Goal: Task Accomplishment & Management: Manage account settings

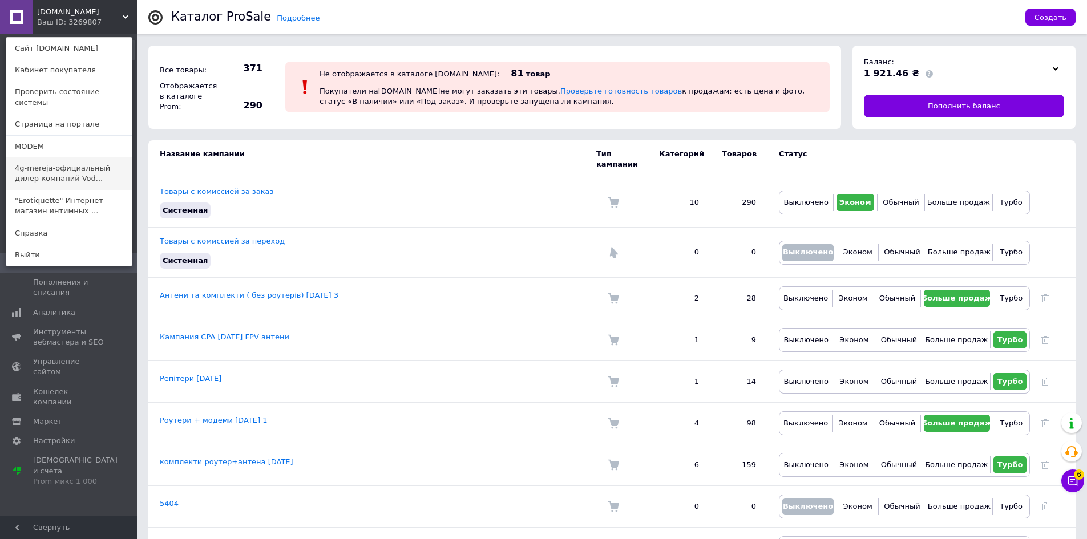
click at [71, 157] on link "4g-mereja-официальный дилер компаний Vod..." at bounding box center [69, 173] width 126 height 32
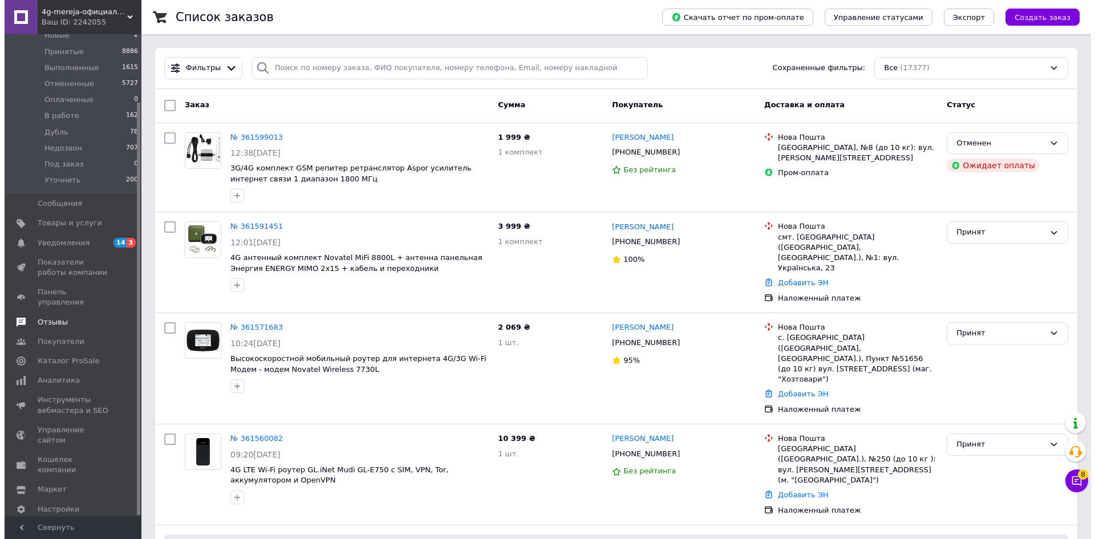
scroll to position [79, 0]
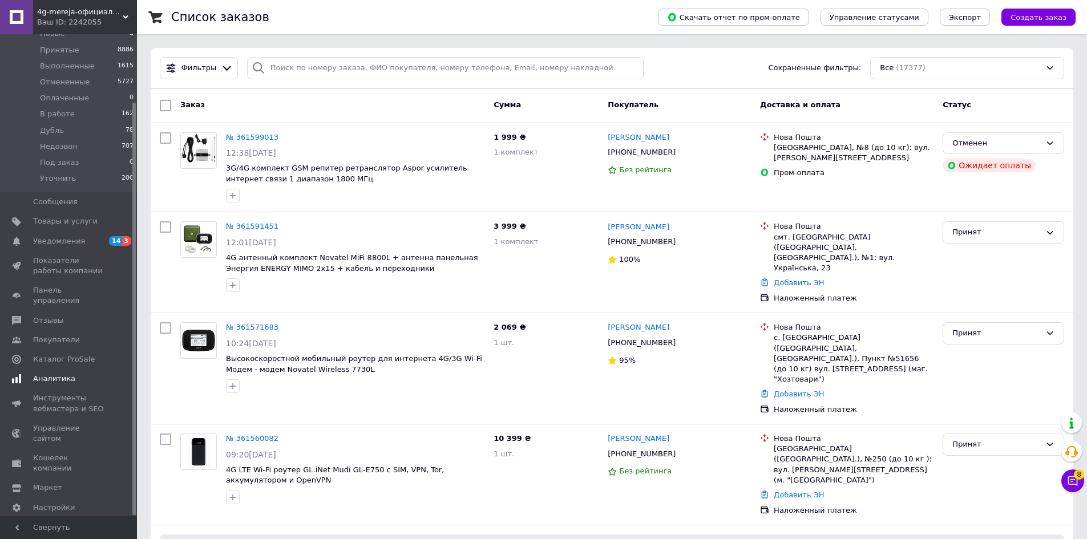
click at [79, 374] on span "Аналитика" at bounding box center [69, 379] width 72 height 10
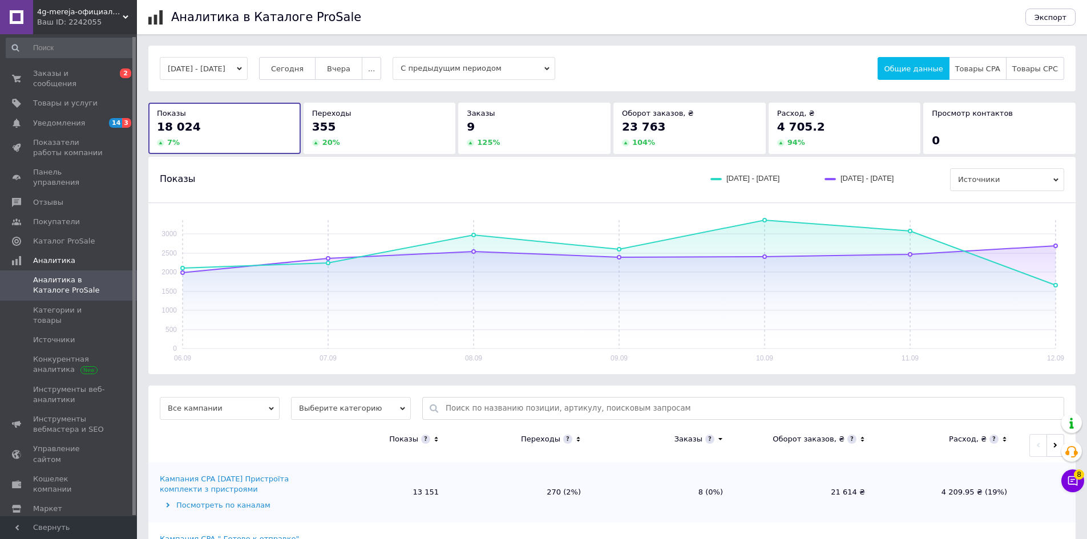
click at [248, 70] on button "[DATE] - [DATE]" at bounding box center [204, 68] width 88 height 23
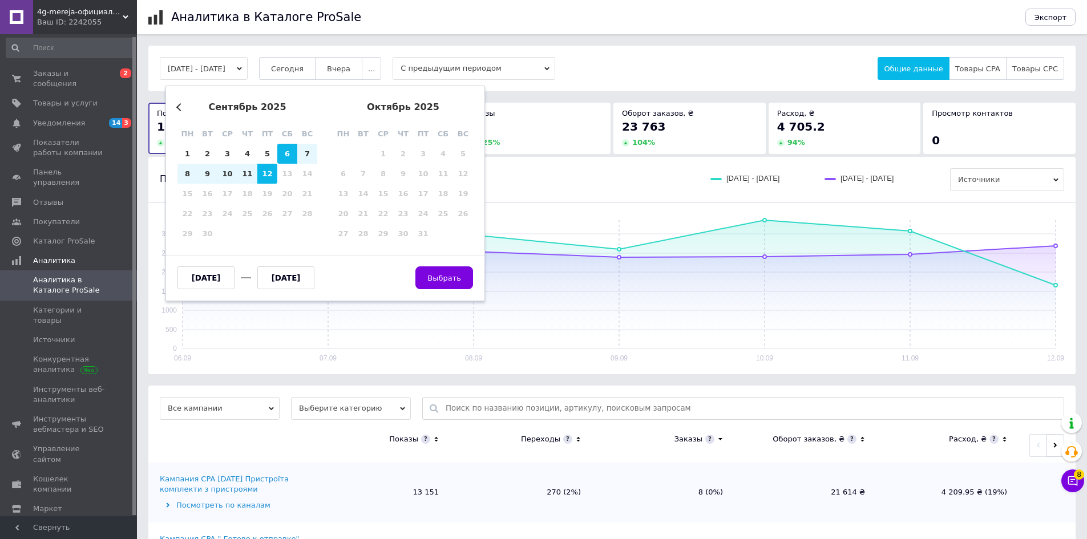
click at [179, 109] on button "Previous Month" at bounding box center [180, 107] width 8 height 8
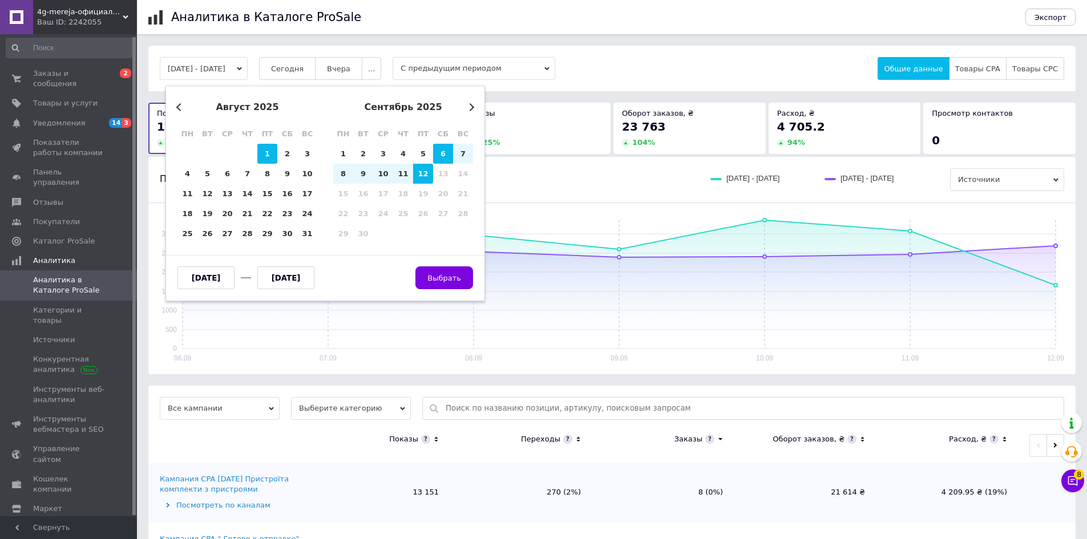
click at [271, 160] on div "1" at bounding box center [267, 154] width 20 height 20
type input "[DATE]"
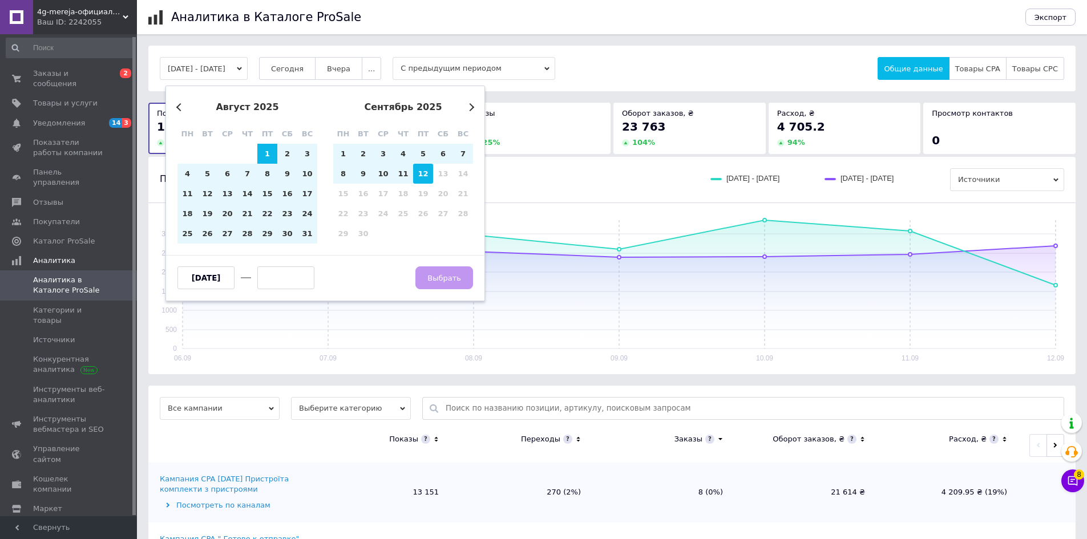
click at [422, 175] on div "12" at bounding box center [423, 174] width 20 height 20
type input "[DATE]"
click at [446, 276] on span "Выбрать" at bounding box center [444, 278] width 34 height 9
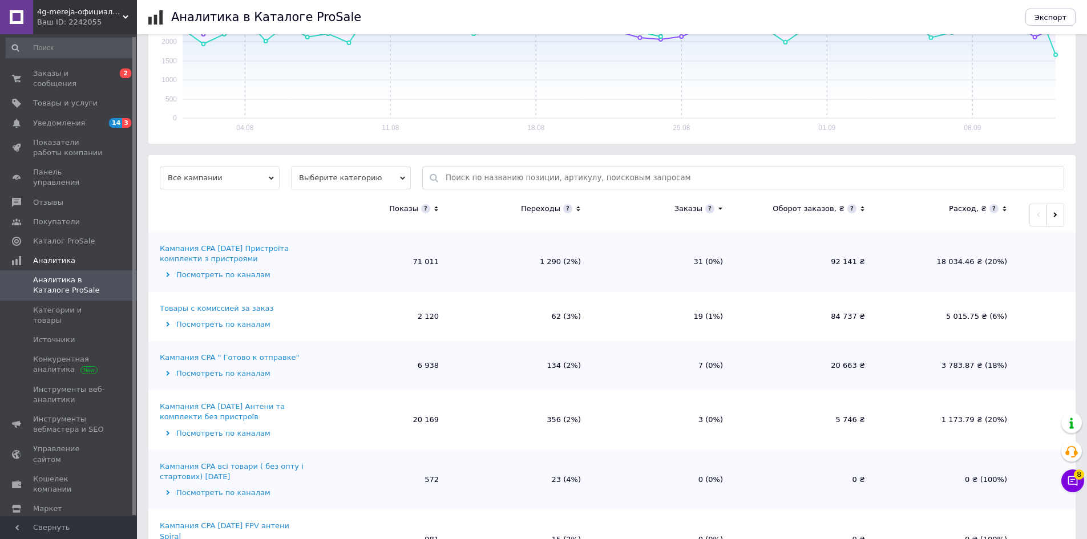
scroll to position [285, 0]
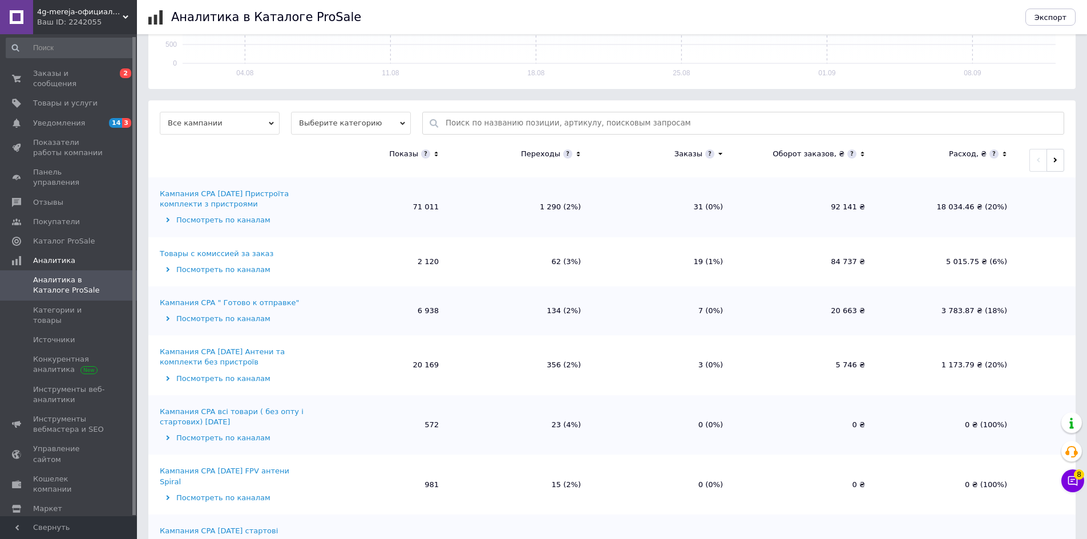
click at [309, 119] on span "Выберите категорию" at bounding box center [351, 123] width 120 height 23
click at [344, 155] on li "Все категории" at bounding box center [351, 160] width 120 height 16
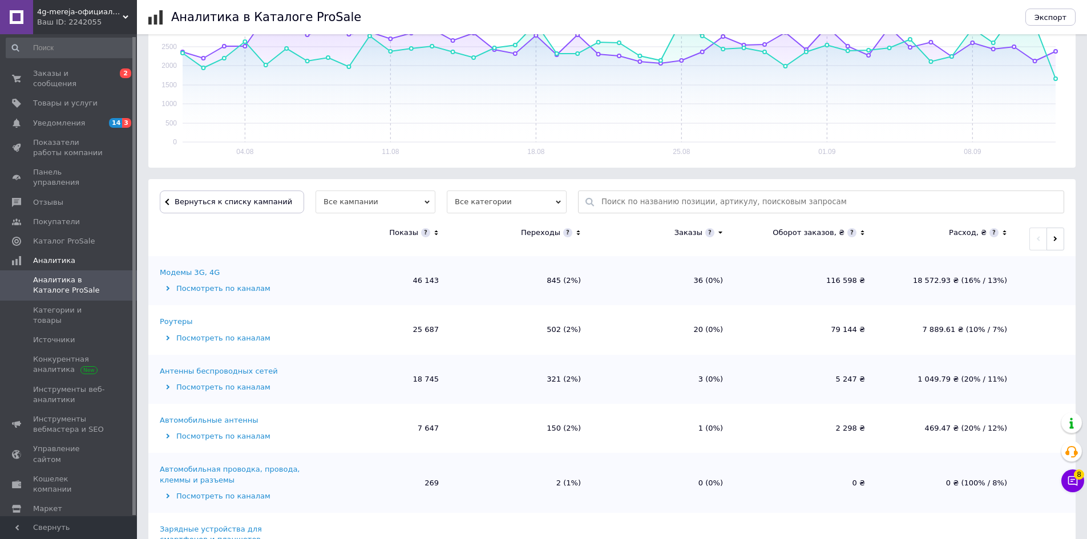
scroll to position [171, 0]
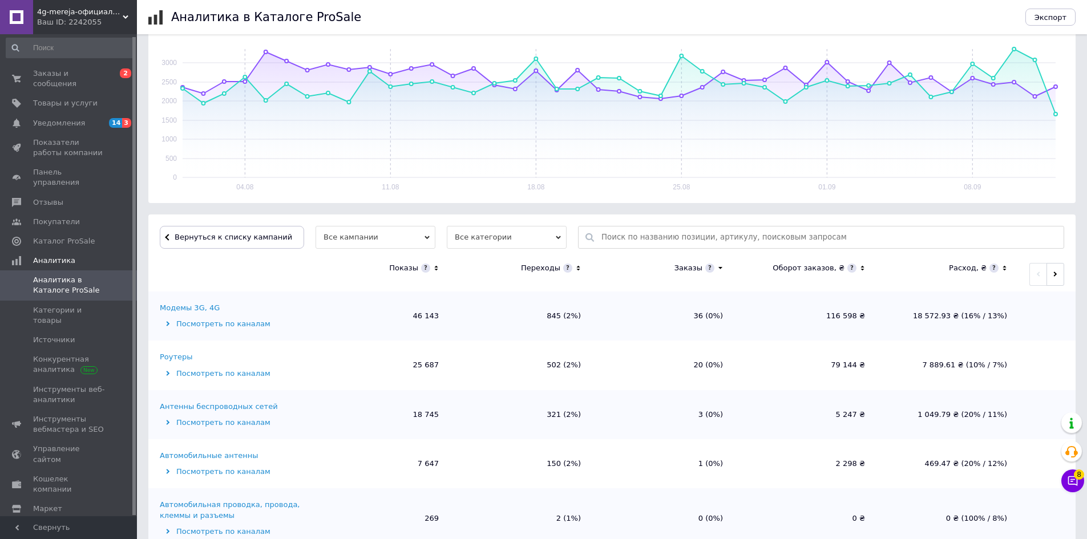
click at [184, 355] on div "Роутеры" at bounding box center [176, 357] width 33 height 10
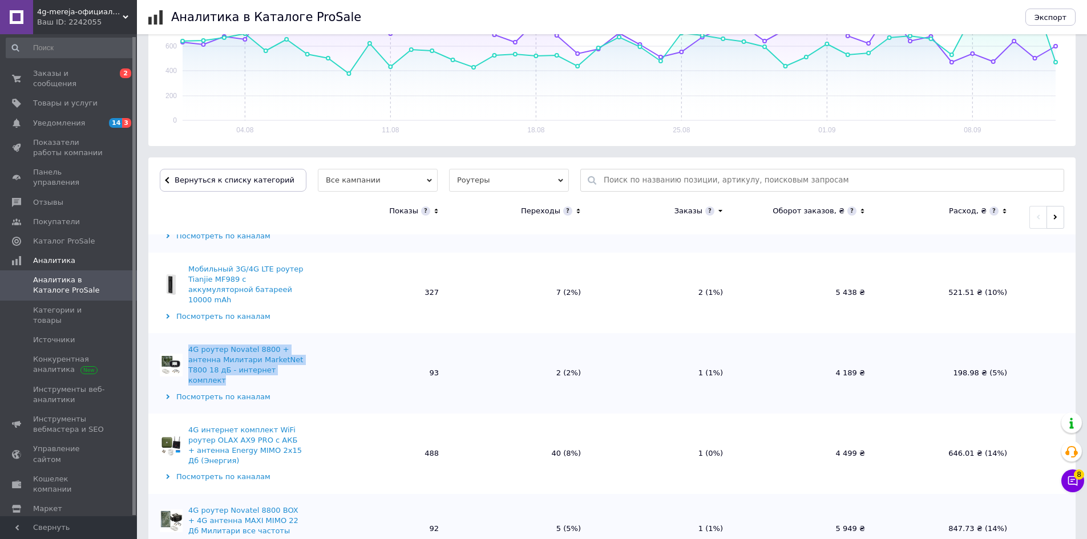
drag, startPoint x: 185, startPoint y: 325, endPoint x: 252, endPoint y: 350, distance: 71.3
click at [252, 350] on td "4G роутер Novatel 8800 + антенна Милитари MarketNet T800 18 дБ - интернет компл…" at bounding box center [228, 373] width 160 height 80
copy div "4G роутер Novatel 8800 + антенна Милитари MarketNet T800 18 дБ - интернет компл…"
click at [322, 361] on td "93" at bounding box center [379, 373] width 142 height 80
drag, startPoint x: 187, startPoint y: 329, endPoint x: 253, endPoint y: 350, distance: 69.6
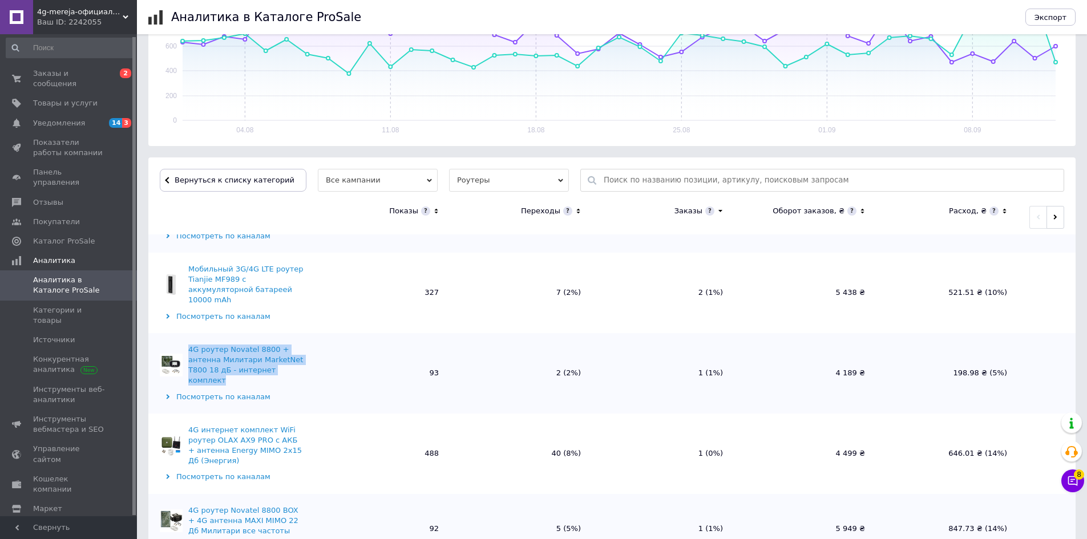
click at [253, 350] on div "4G роутер Novatel 8800 + антенна Милитари MarketNet T800 18 дБ - интернет компл…" at bounding box center [232, 366] width 145 height 42
copy div "4G роутер Novatel 8800 + антенна Милитари MarketNet T800 18 дБ - интернет компл…"
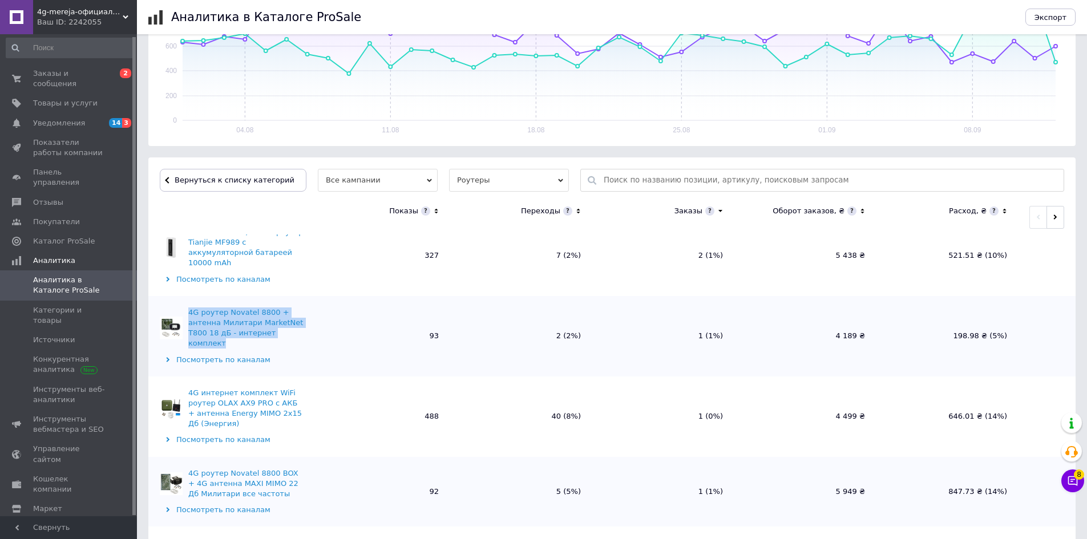
scroll to position [228, 0]
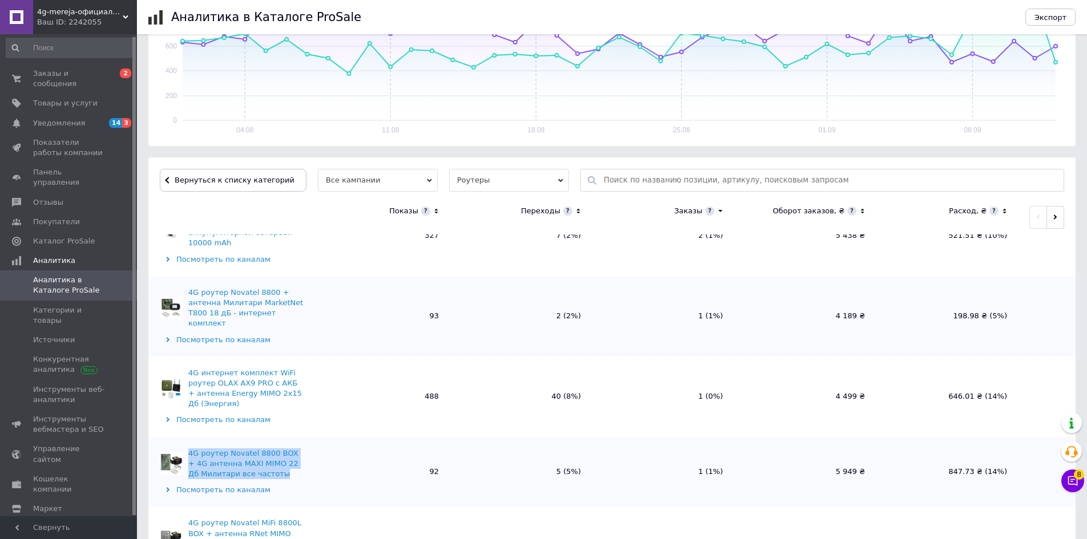
drag, startPoint x: 187, startPoint y: 420, endPoint x: 265, endPoint y: 443, distance: 81.0
click at [265, 448] on div "4G роутер Novatel 8800 BOX + 4G антенна MAXI MIMO 22 Дб Милитари все частоты" at bounding box center [232, 463] width 145 height 31
copy div "4G роутер Novatel 8800 BOX + 4G антенна MAXI MIMO 22 Дб Милитари все частоты"
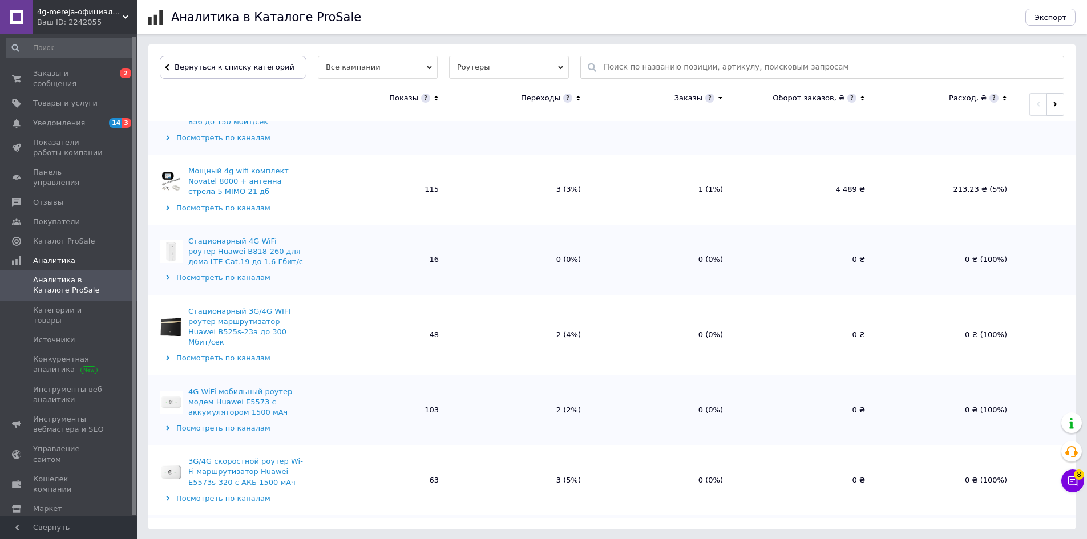
scroll to position [343, 0]
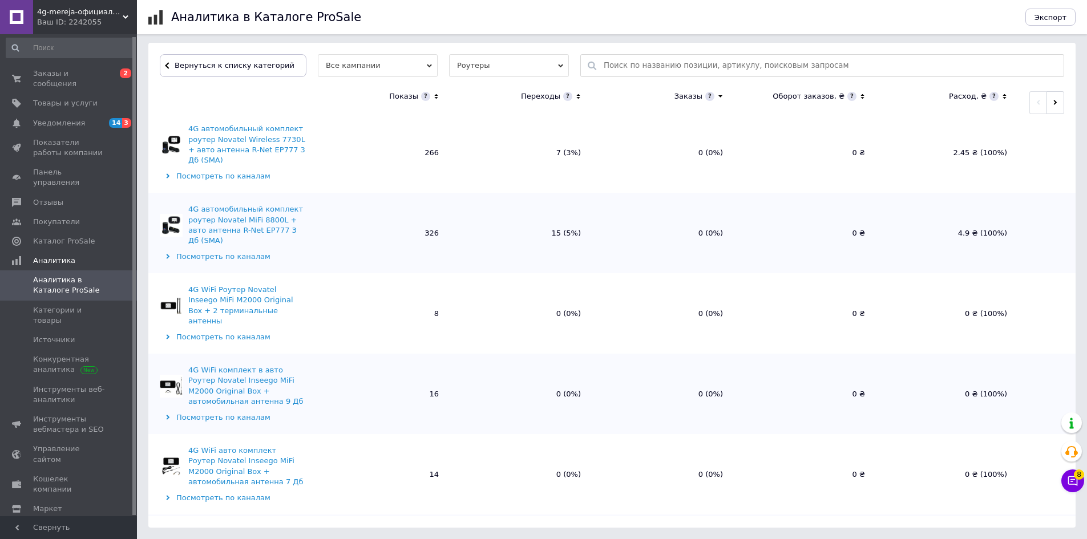
click at [435, 98] on icon at bounding box center [435, 96] width 3 height 5
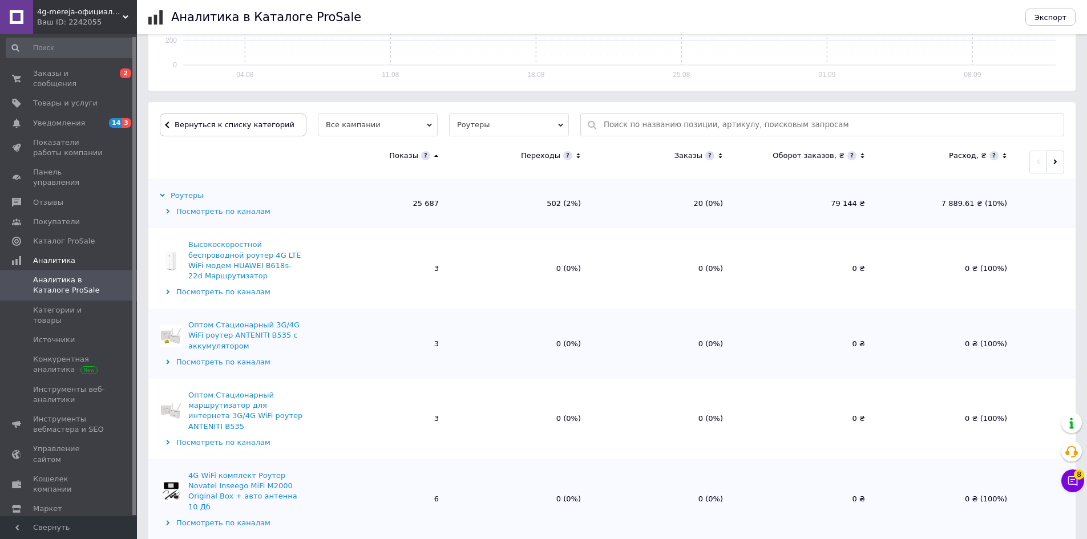
scroll to position [228, 0]
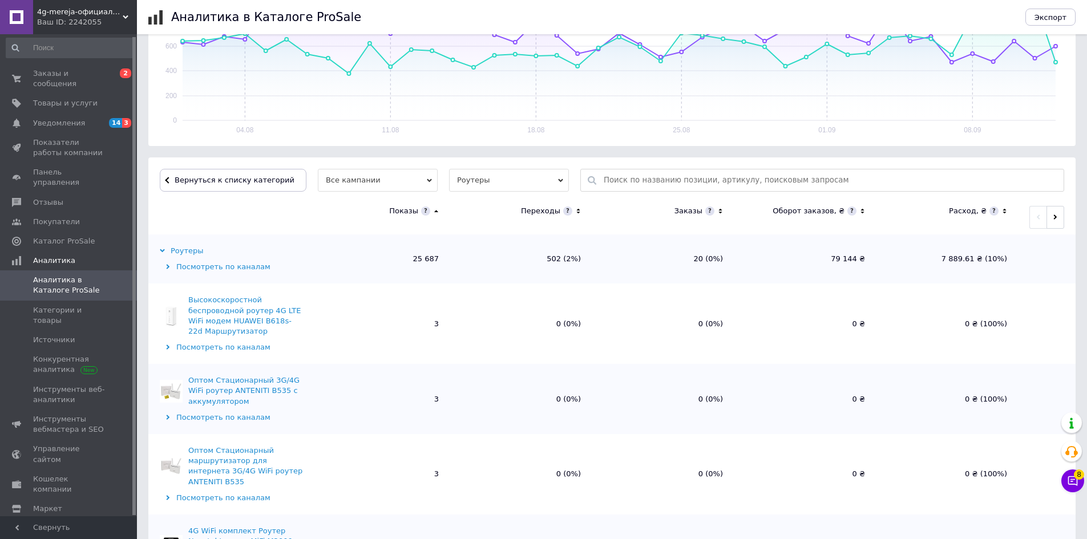
click at [435, 210] on icon at bounding box center [435, 212] width 7 height 10
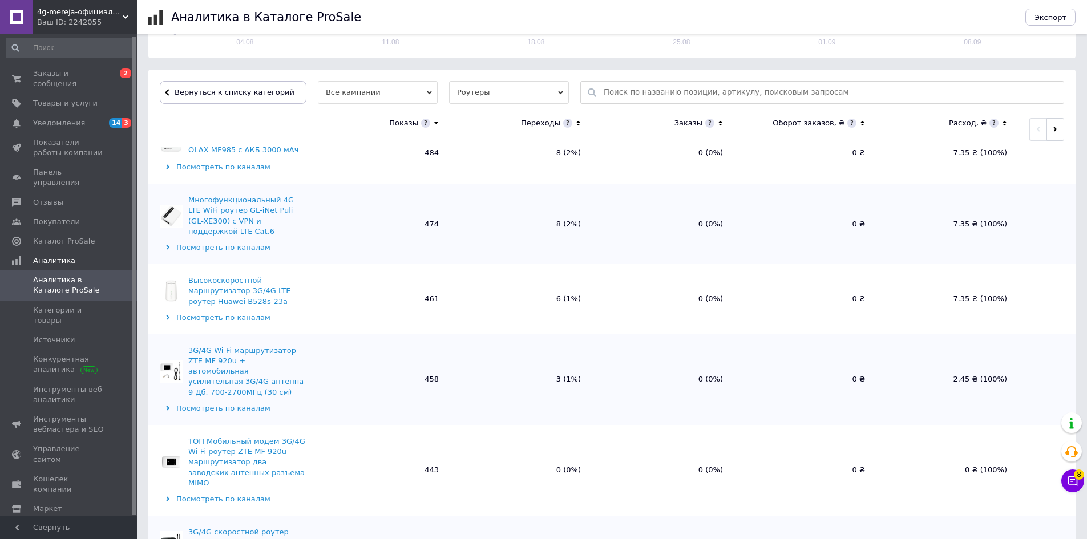
scroll to position [343, 0]
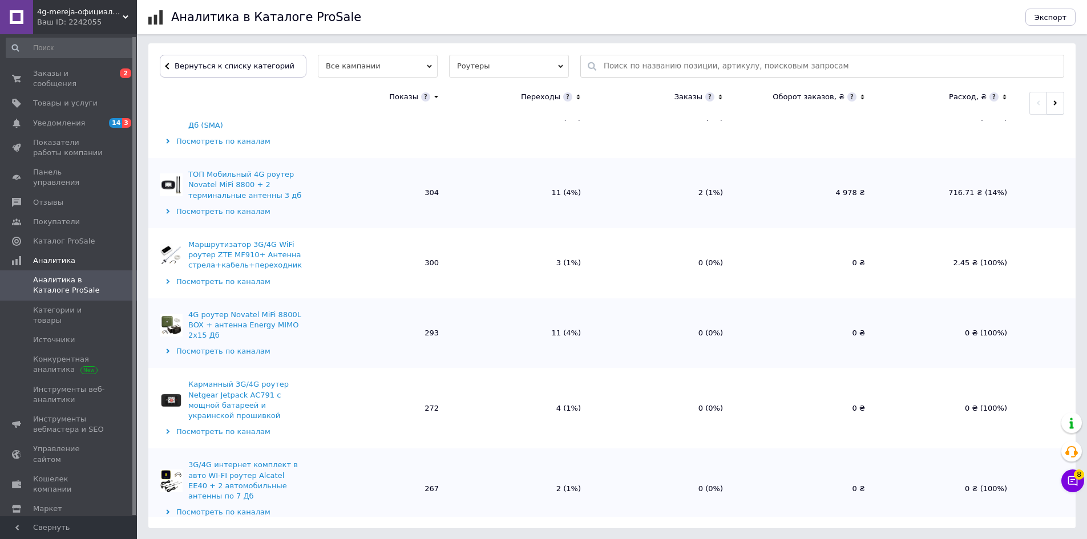
scroll to position [2548, 0]
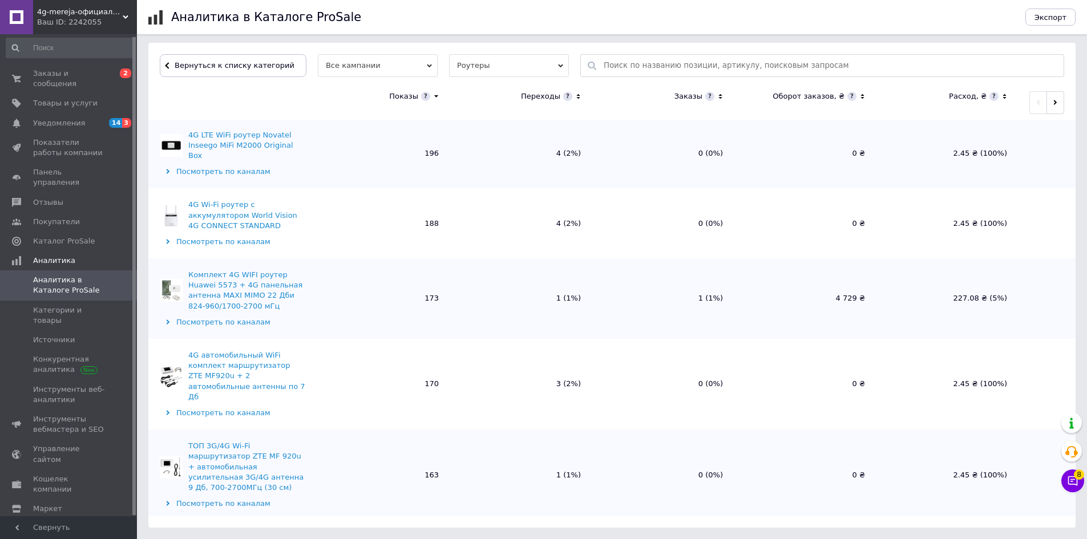
scroll to position [4025, 0]
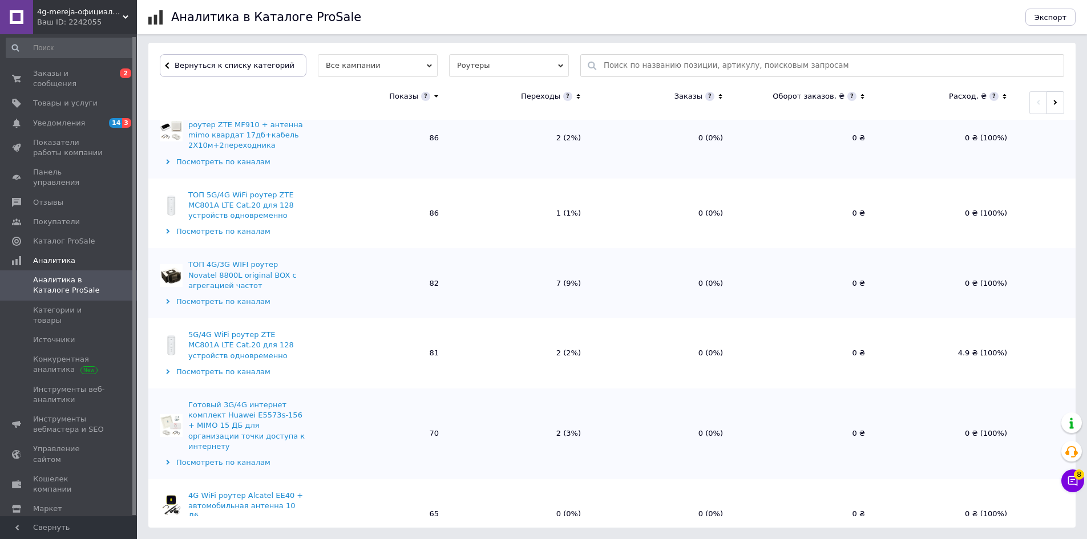
scroll to position [5463, 0]
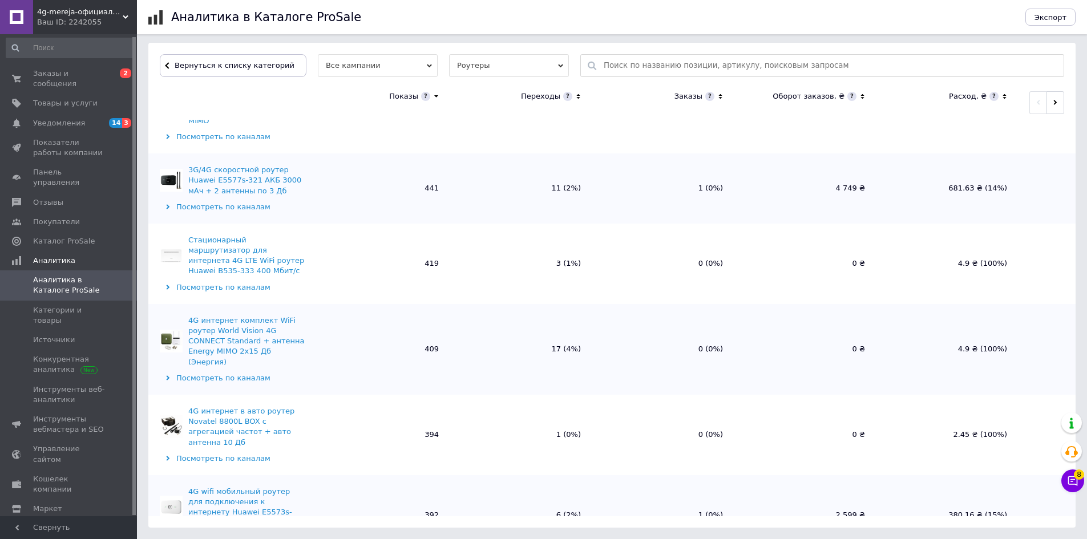
scroll to position [1483, 0]
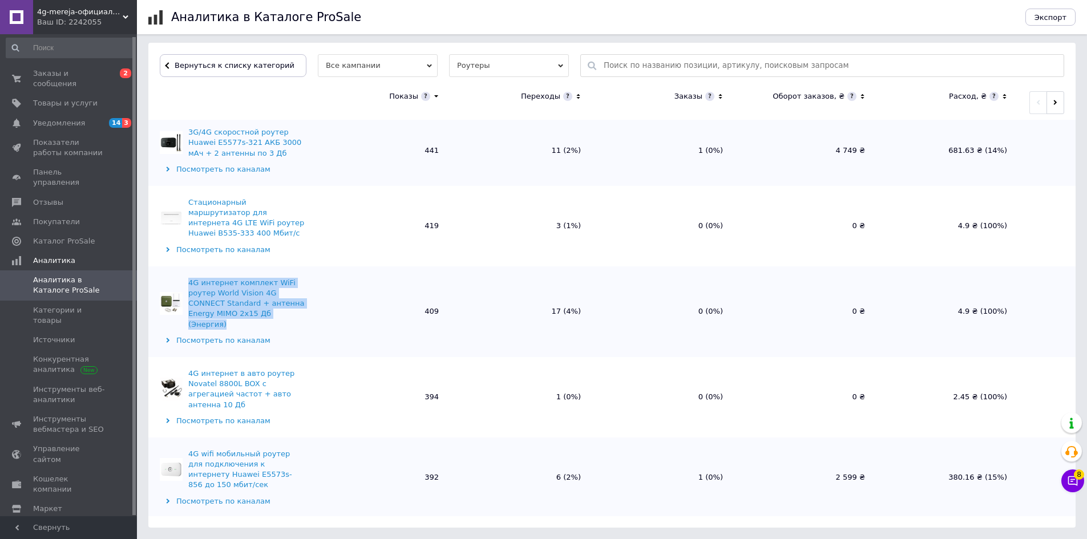
drag, startPoint x: 187, startPoint y: 193, endPoint x: 249, endPoint y: 227, distance: 71.0
click at [249, 278] on div "4G интернет комплект WiFi роутер World Vision 4G CONNECT Standard + антенна Ene…" at bounding box center [232, 304] width 145 height 52
copy div "4G интернет комплект WiFi роутер World Vision 4G CONNECT Standard + антенна Ene…"
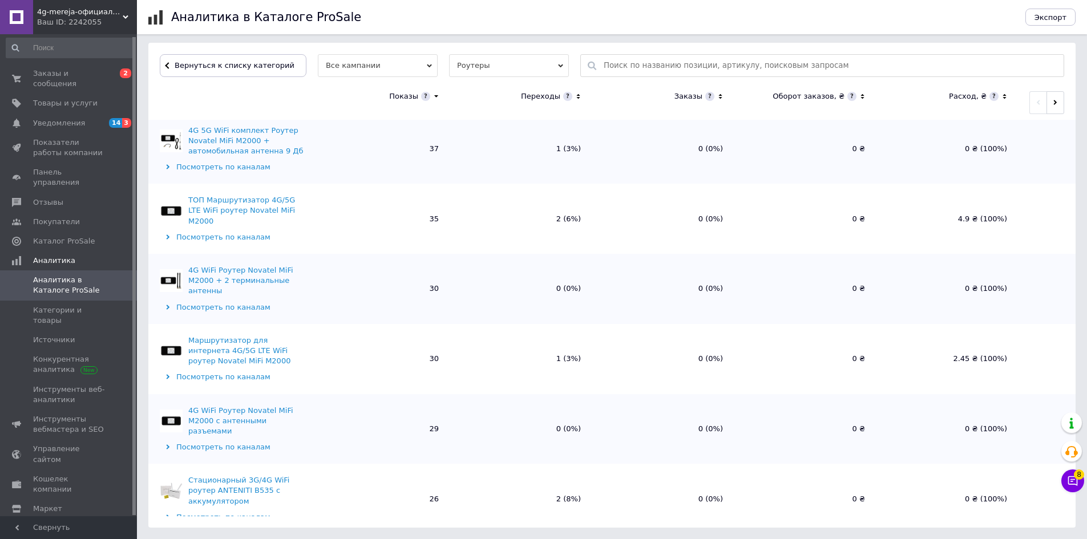
scroll to position [6891, 0]
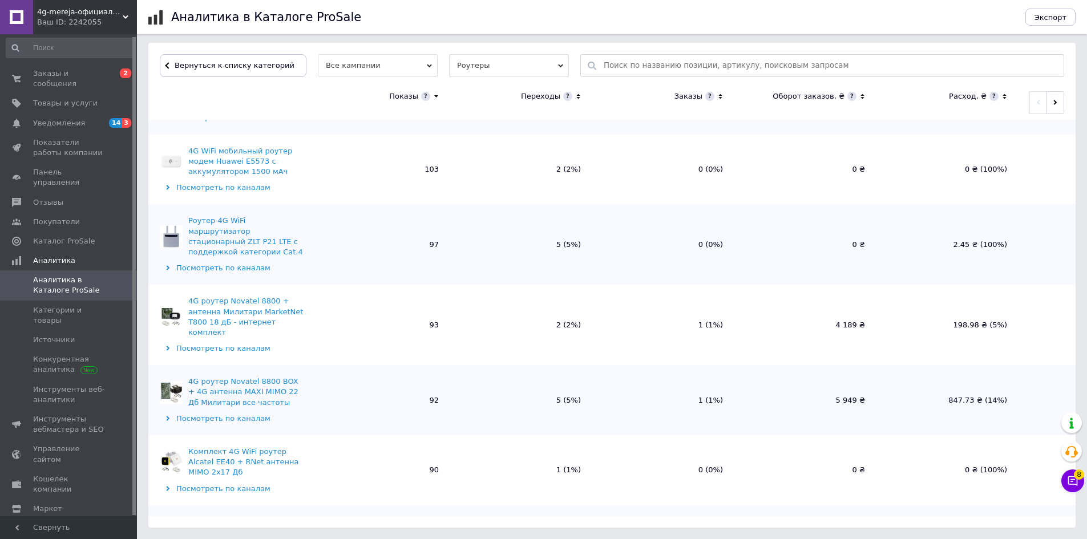
scroll to position [4670, 0]
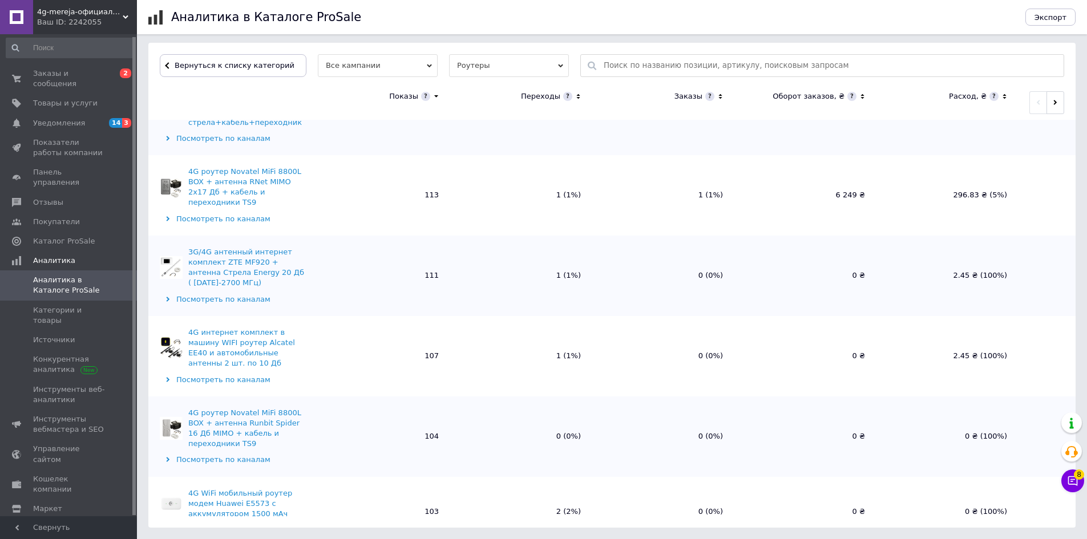
drag, startPoint x: 216, startPoint y: 74, endPoint x: 218, endPoint y: 79, distance: 5.9
click at [216, 74] on button "Вернуться к списку категорий" at bounding box center [233, 65] width 147 height 23
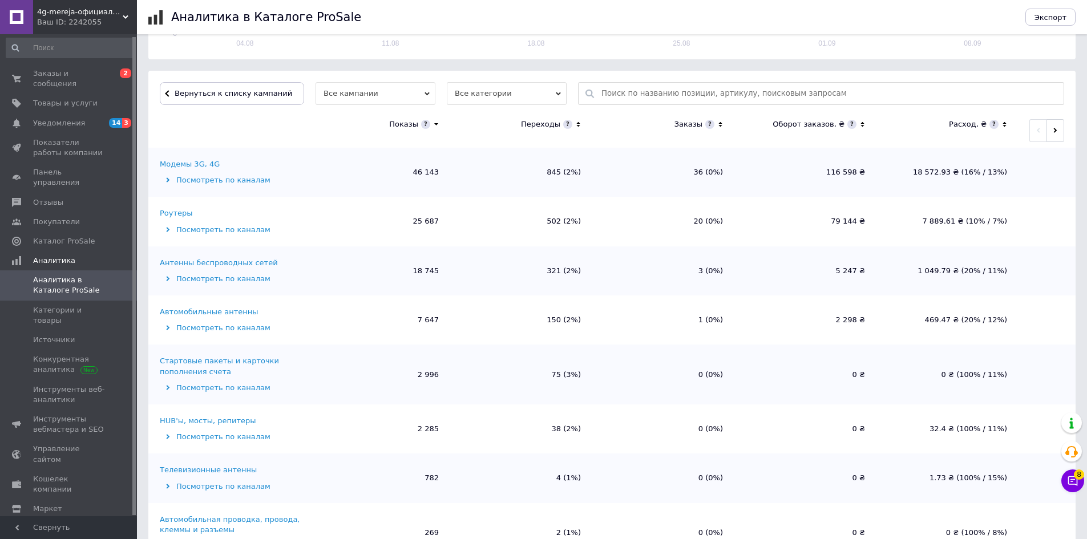
scroll to position [342, 0]
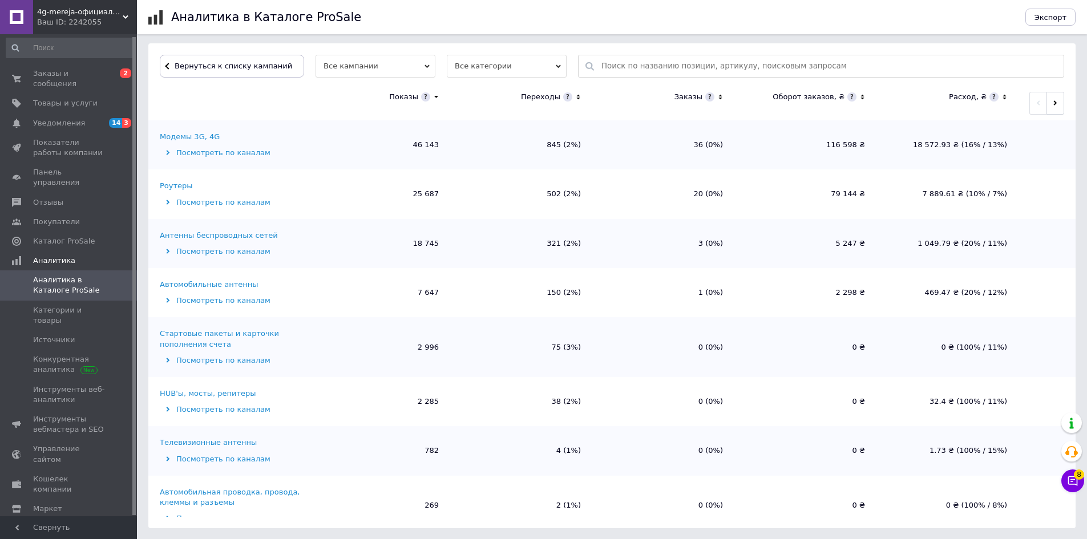
click at [361, 72] on span "Все кампании" at bounding box center [375, 66] width 120 height 23
click at [201, 151] on div "Посмотреть по каналам" at bounding box center [232, 153] width 145 height 10
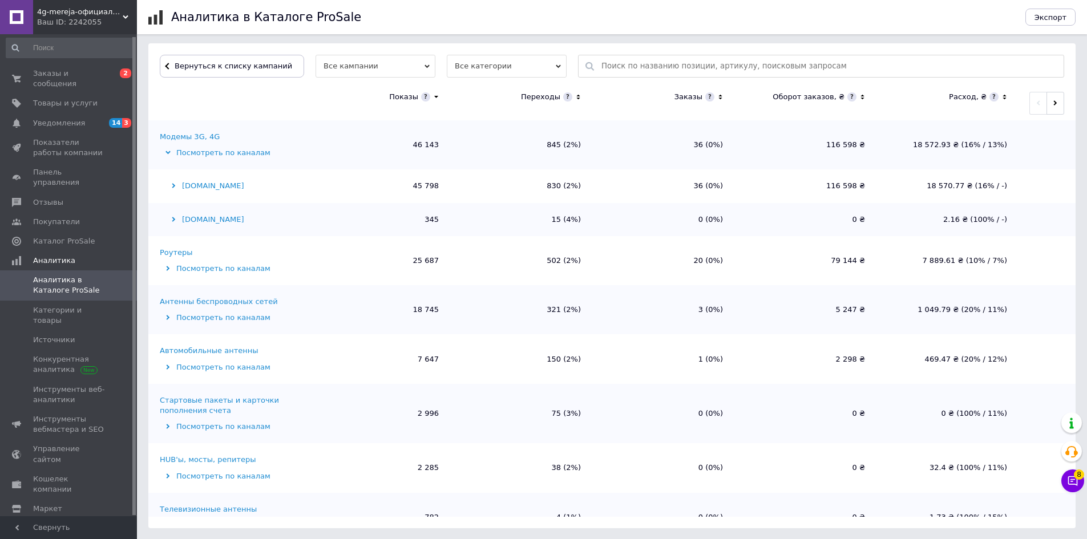
click at [190, 137] on div "Модемы 3G, 4G" at bounding box center [190, 137] width 60 height 10
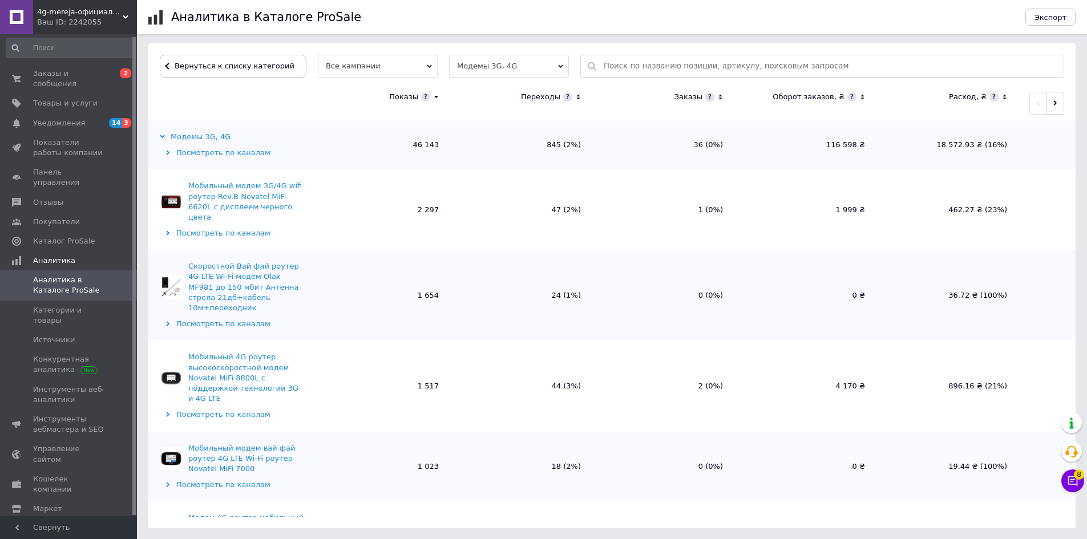
click at [435, 99] on icon at bounding box center [435, 97] width 7 height 10
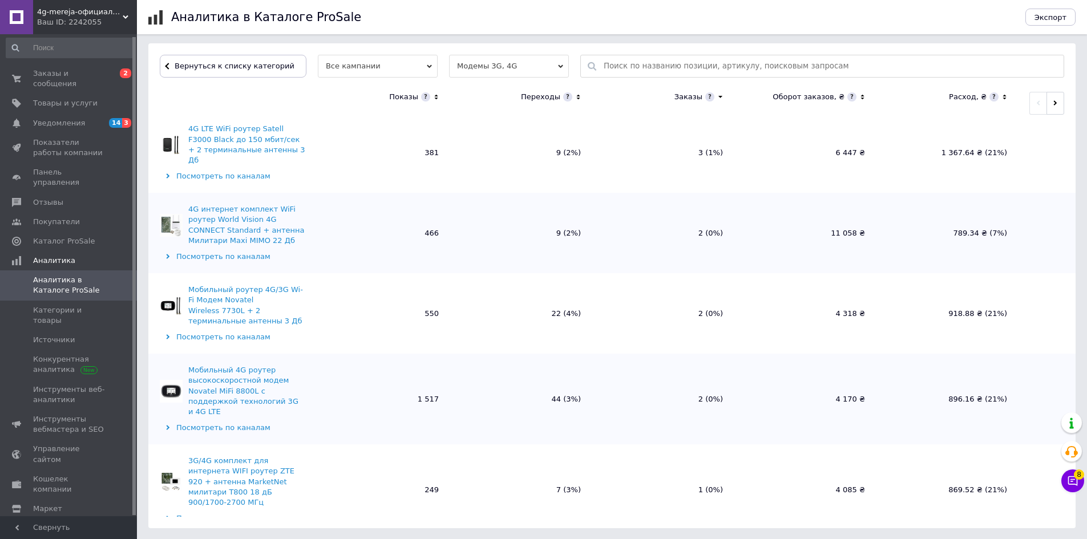
scroll to position [0, 0]
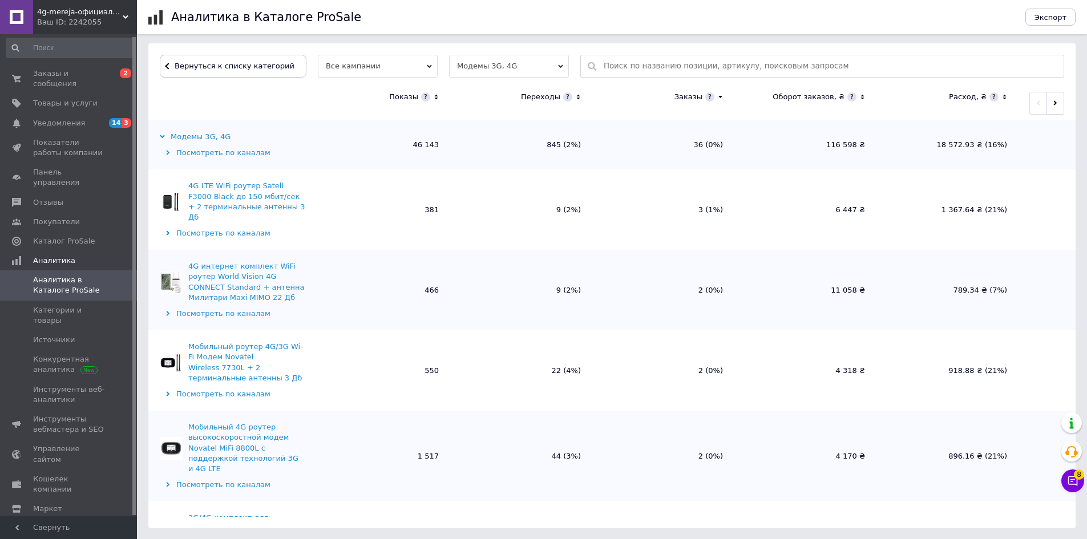
click at [436, 96] on icon at bounding box center [435, 97] width 3 height 5
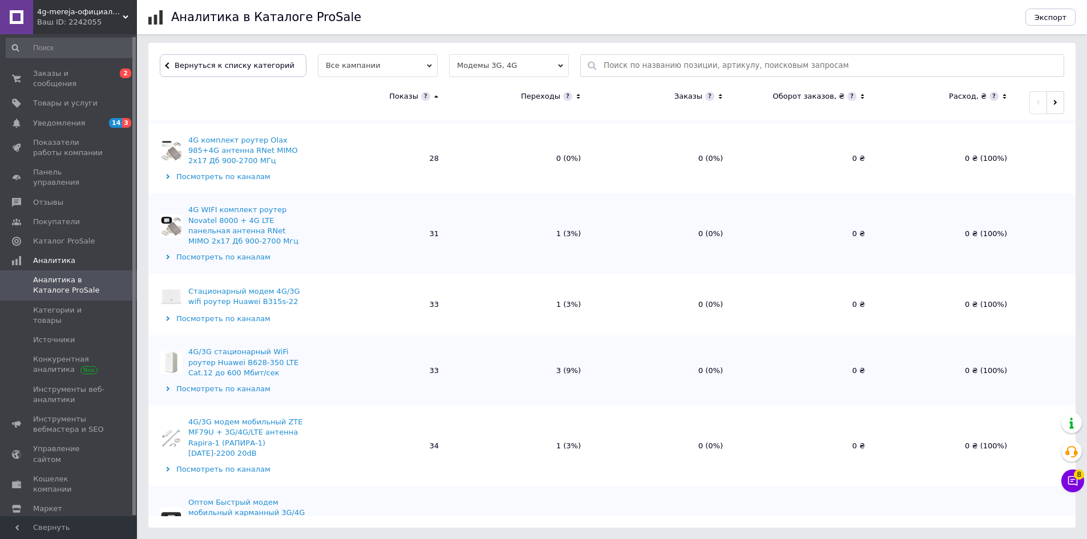
scroll to position [1120, 0]
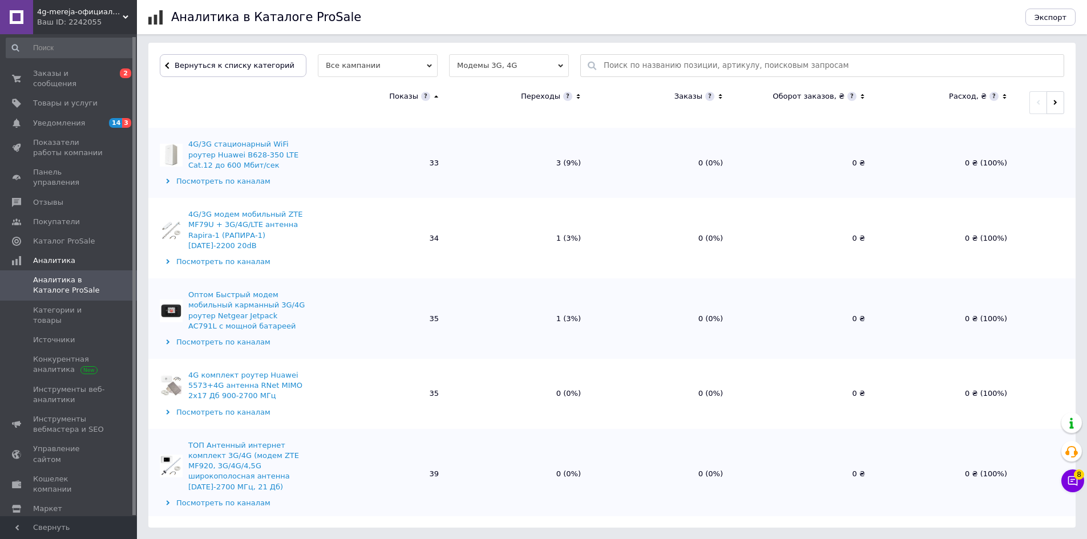
click at [622, 531] on button "Загрузить еще данные" at bounding box center [611, 542] width 114 height 23
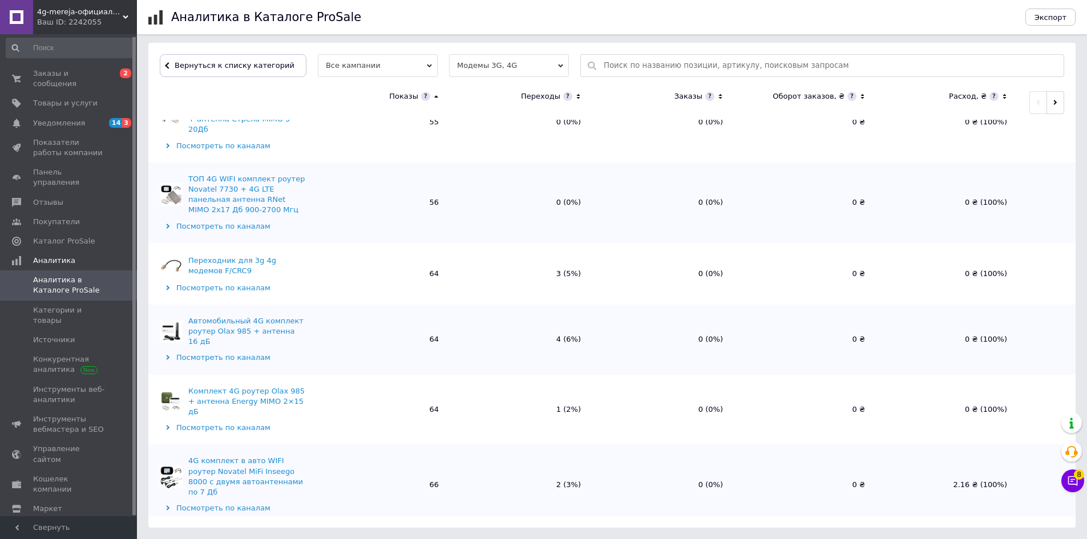
scroll to position [2561, 0]
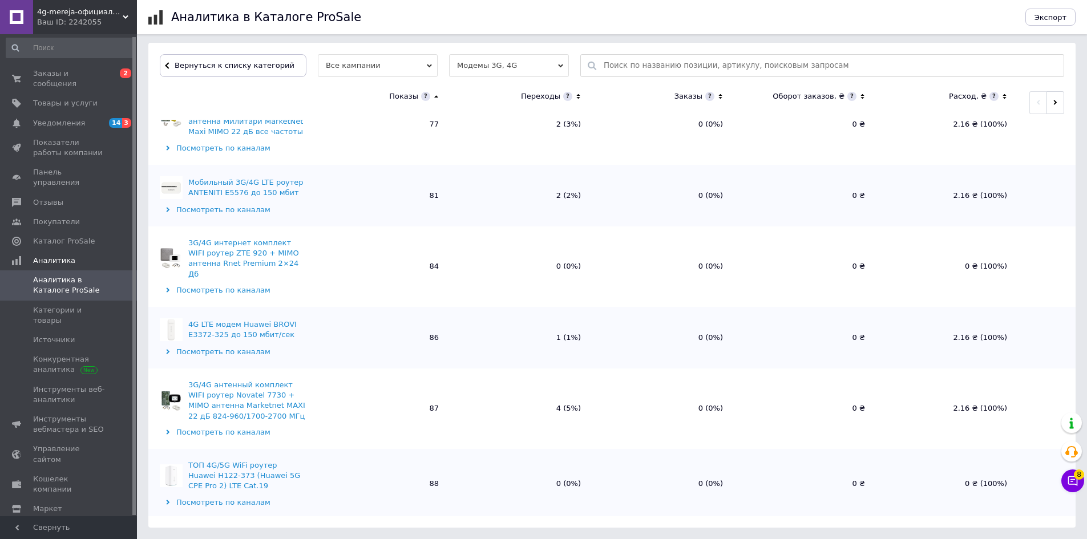
scroll to position [4019, 0]
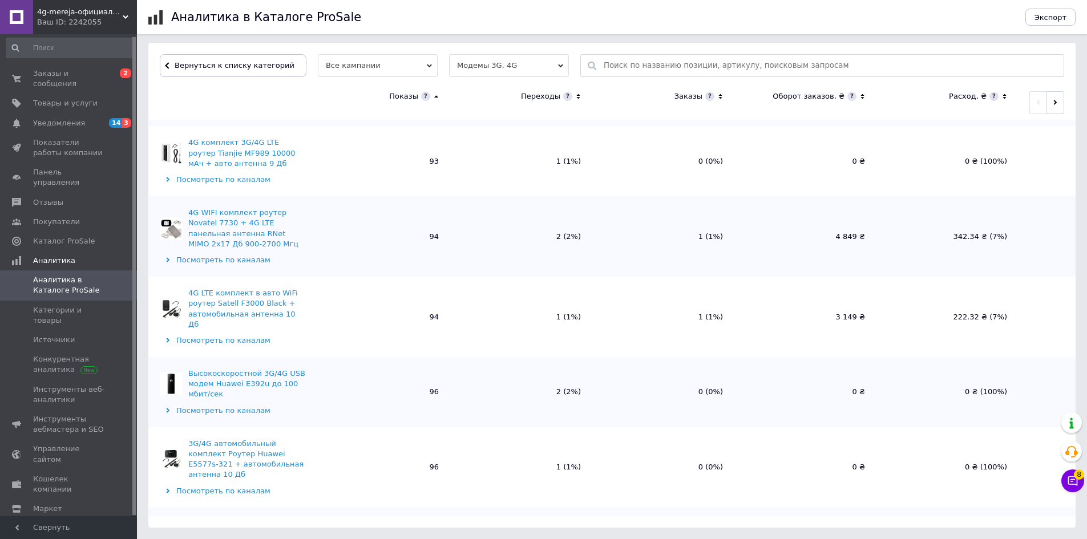
scroll to position [4422, 0]
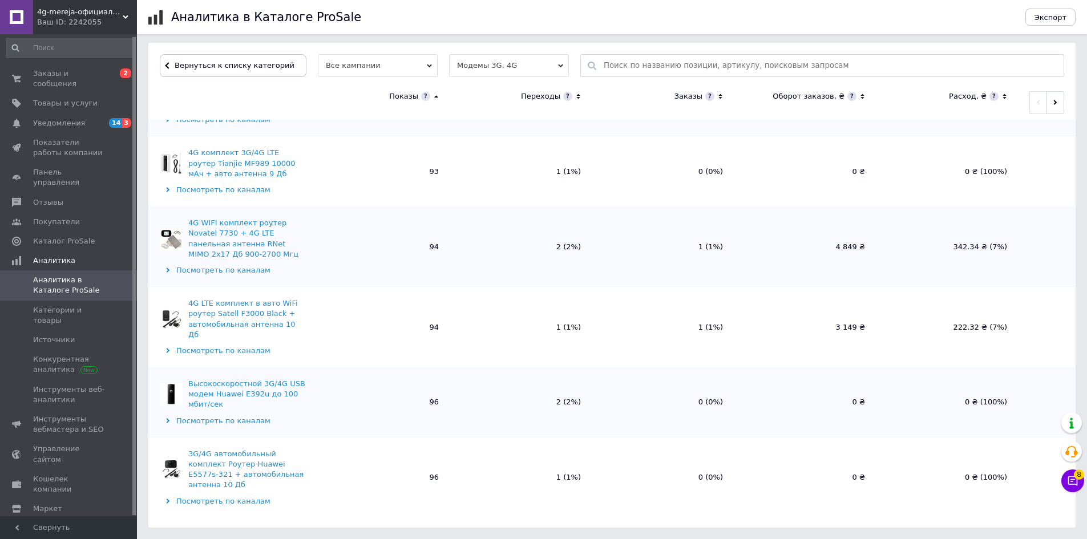
drag, startPoint x: 186, startPoint y: 299, endPoint x: 205, endPoint y: 340, distance: 45.4
copy div "4G WIFI комплект роутер Novatel 8800 + 4G LTE панельная антенна RNet MIMO 2х17 …"
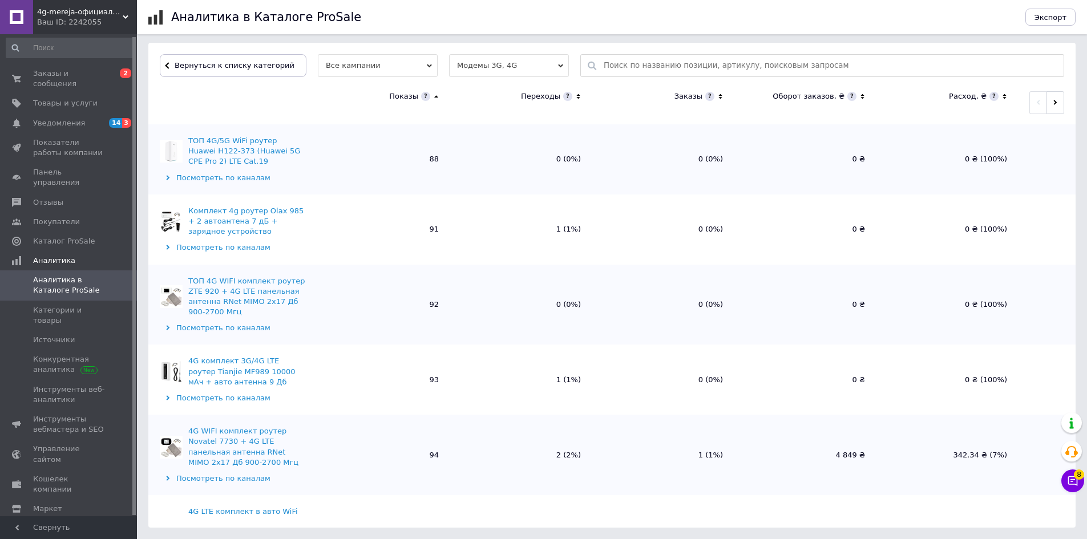
scroll to position [4193, 0]
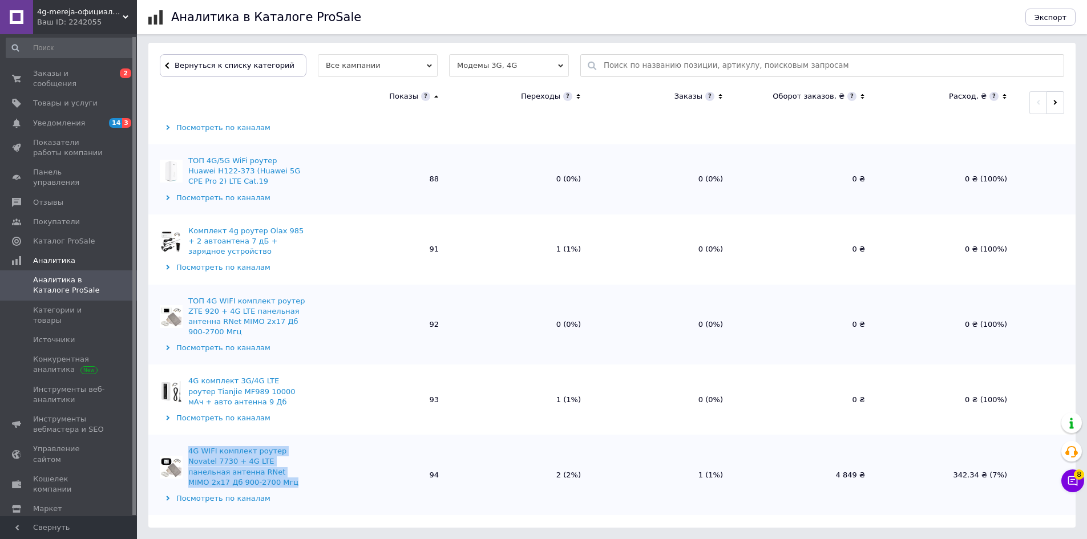
drag, startPoint x: 186, startPoint y: 239, endPoint x: 205, endPoint y: 273, distance: 38.8
click at [205, 446] on div "4G WIFI комплект роутер Novatel 7730 + 4G LTE панельная антенна RNet MIMO 2х17 …" at bounding box center [232, 467] width 145 height 42
copy div "4G WIFI комплект роутер Novatel 7730 + 4G LTE панельная антенна RNet MIMO 2х17 …"
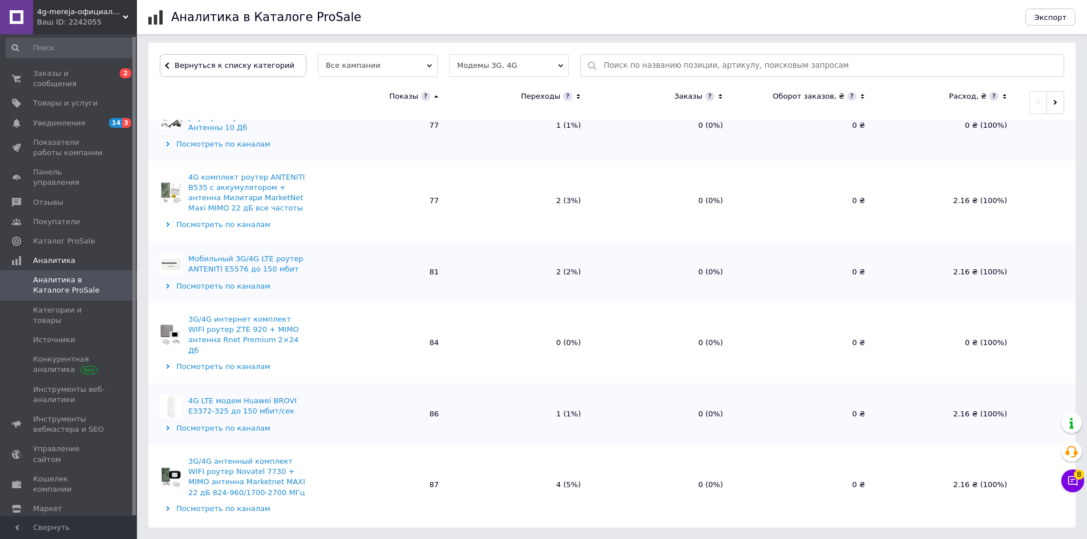
scroll to position [3794, 0]
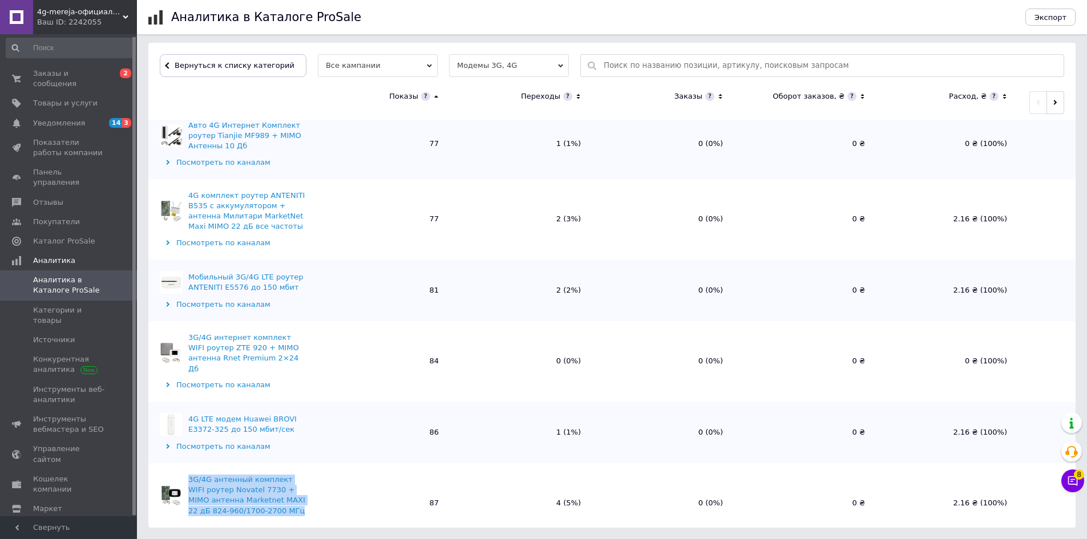
drag, startPoint x: 184, startPoint y: 268, endPoint x: 270, endPoint y: 305, distance: 93.8
click at [270, 475] on div "3G/4G антенный комплект WIFI роутер Novatel 7730 + MIMO антенна Marketnet MAXI …" at bounding box center [232, 496] width 145 height 42
copy div "3G/4G антенный комплект WIFI роутер Novatel 7730 + MIMO антенна Marketnet MAXI …"
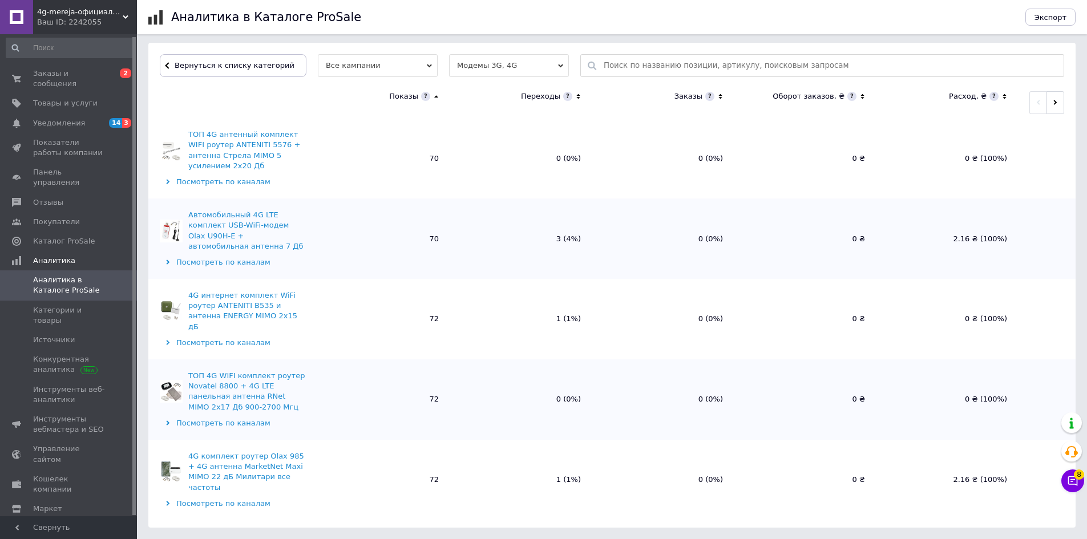
scroll to position [3053, 0]
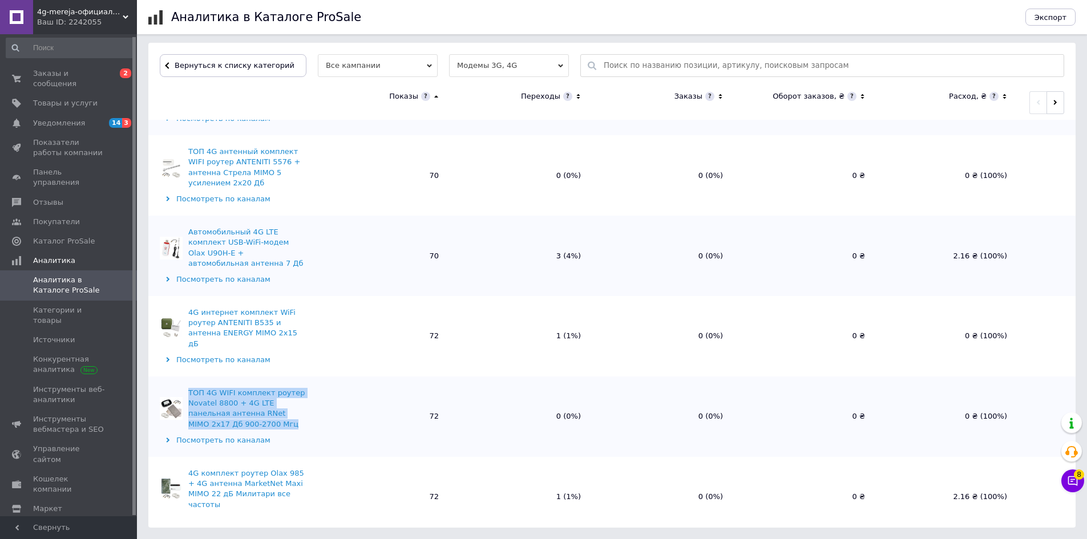
drag, startPoint x: 187, startPoint y: 221, endPoint x: 230, endPoint y: 257, distance: 55.9
click at [230, 388] on div "ТОП 4G WIFI комплект роутер Novatel 8800 + 4G LTE панельная антенна RNet MIMO 2…" at bounding box center [232, 409] width 145 height 42
copy div "ТОП 4G WIFI комплект роутер Novatel 8800 + 4G LTE панельная антенна RNet MIMO 2…"
drag, startPoint x: 84, startPoint y: 75, endPoint x: 94, endPoint y: 80, distance: 11.0
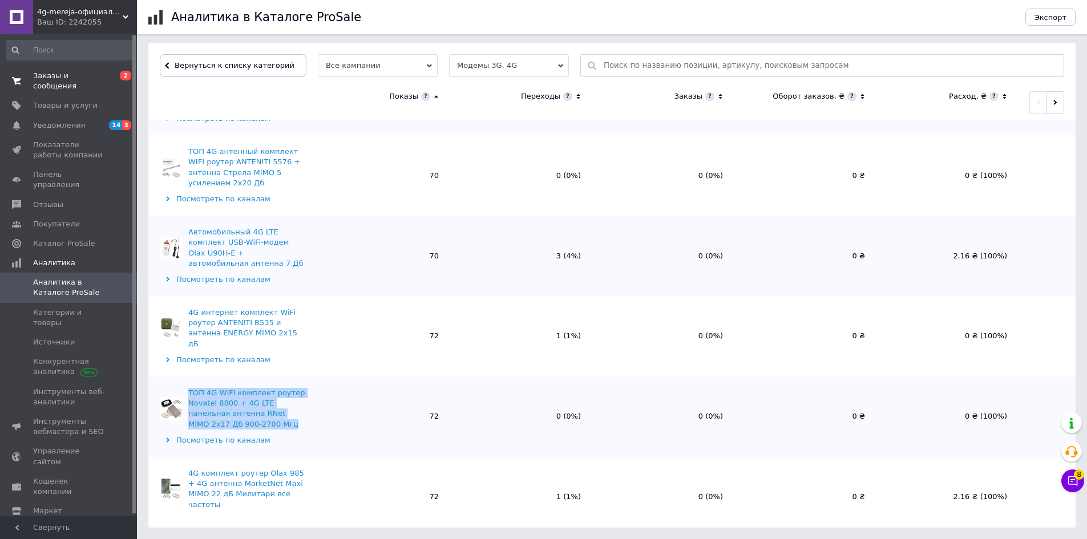
click at [84, 75] on span "Заказы и сообщения" at bounding box center [69, 81] width 72 height 21
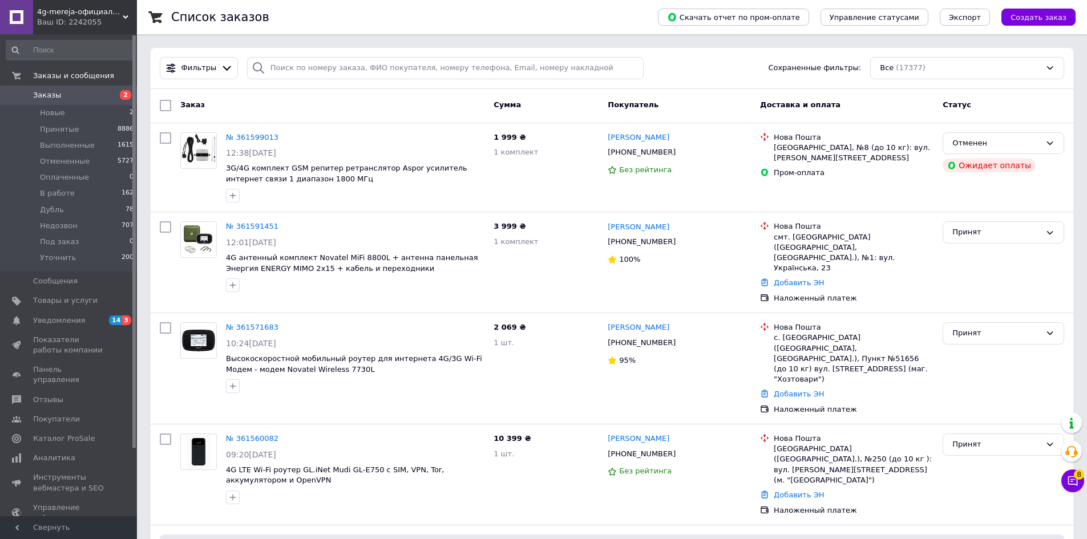
click at [67, 20] on div "Ваш ID: 2242055" at bounding box center [87, 22] width 100 height 10
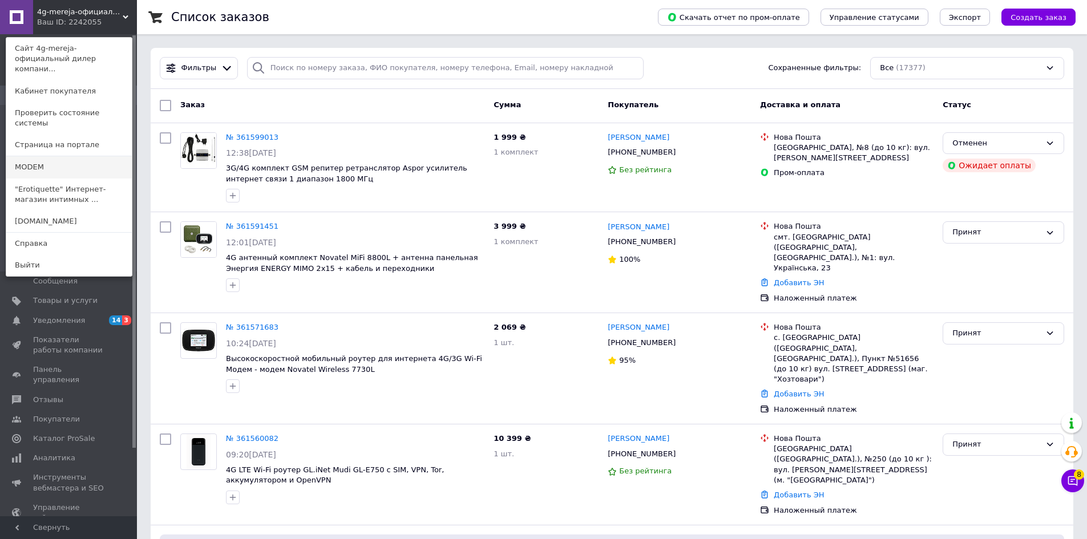
click at [74, 156] on link "MODEM" at bounding box center [69, 167] width 126 height 22
